Goal: Transaction & Acquisition: Subscribe to service/newsletter

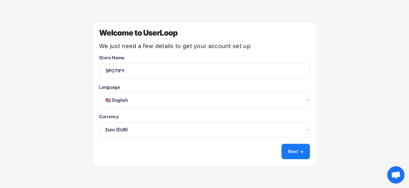
select select ""en""
select select ""1348695171700984260__LOOKUP__1635527639173x833446490375085600""
click at [231, 153] on div "Welcome to UserLoop We just need a few details to get your account set up Store…" at bounding box center [205, 94] width 224 height 143
click at [291, 148] on button "Next →" at bounding box center [296, 151] width 28 height 15
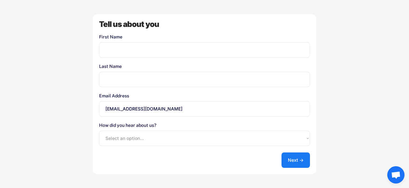
click at [177, 45] on input "input" at bounding box center [204, 49] width 211 height 15
click at [160, 51] on input "input" at bounding box center [204, 49] width 211 height 15
type input "Linn"
type input "[PERSON_NAME]"
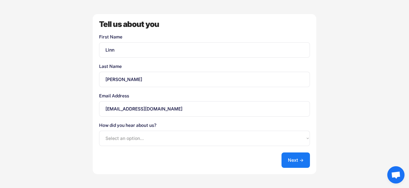
click at [99, 131] on select "Select an option... Shopify App Store Google UserLoop Blog Referred by a friend…" at bounding box center [204, 138] width 211 height 15
select select ""shopify_app_store""
click option "Shopify App Store" at bounding box center [0, 0] width 0 height 0
click at [297, 160] on button "Next →" at bounding box center [296, 159] width 28 height 15
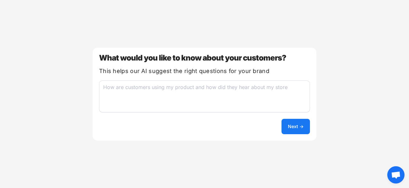
click at [294, 130] on button "Next →" at bounding box center [296, 126] width 28 height 15
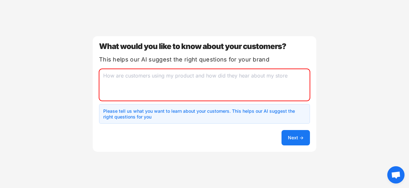
click at [216, 77] on textarea at bounding box center [204, 85] width 211 height 32
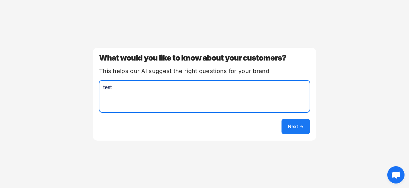
type textarea "test"
click at [295, 127] on button "Next →" at bounding box center [296, 126] width 28 height 15
select select ""unlimited""
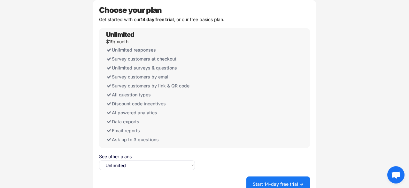
scroll to position [10, 0]
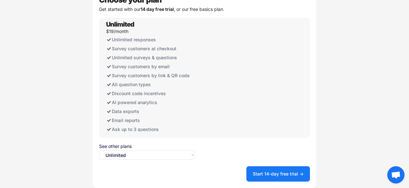
click at [261, 178] on button "Start 14-day free trial →" at bounding box center [279, 173] width 64 height 15
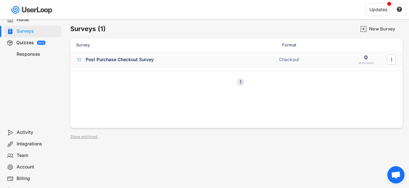
click at [125, 64] on div "Post Purchase Checkout Survey ACTIVE Checkout 0 RESPONSES " at bounding box center [236, 59] width 333 height 17
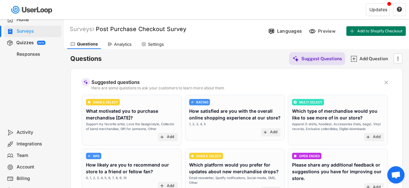
click at [160, 41] on div "Settings" at bounding box center [152, 44] width 29 height 10
select select ""weekly""
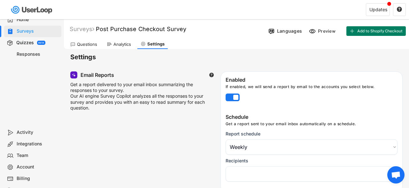
select select "1348695171700984260__LOOKUP__1760198744312x827367754987083000"
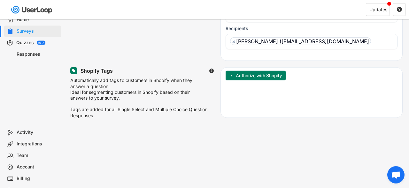
scroll to position [157, 0]
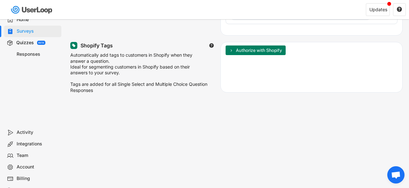
click at [28, 135] on div "Activity" at bounding box center [38, 132] width 42 height 6
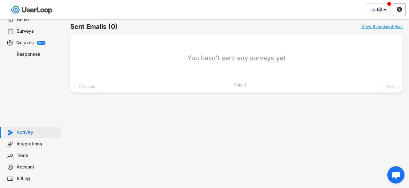
click at [380, 11] on div "Updates" at bounding box center [379, 9] width 18 height 4
